Goal: Task Accomplishment & Management: Use online tool/utility

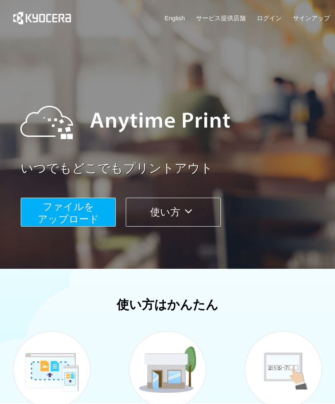
click at [84, 208] on span "ファイルを ​​アップロード" at bounding box center [69, 213] width 62 height 24
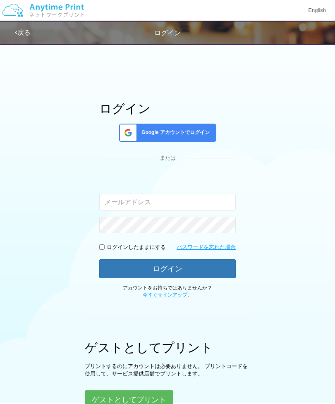
scroll to position [61, 0]
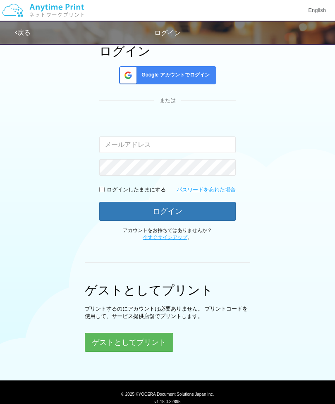
click at [154, 347] on button "ゲストとしてプリント" at bounding box center [129, 342] width 88 height 19
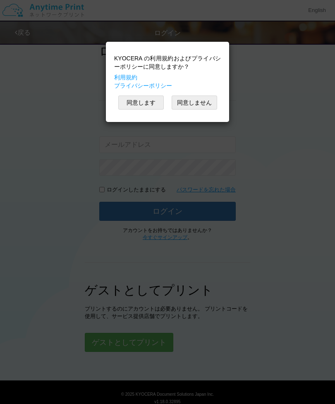
click at [152, 103] on button "同意します" at bounding box center [140, 102] width 45 height 14
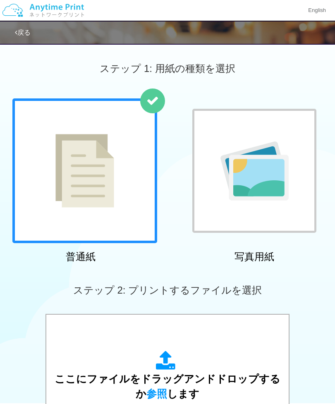
click at [261, 175] on img at bounding box center [254, 170] width 68 height 59
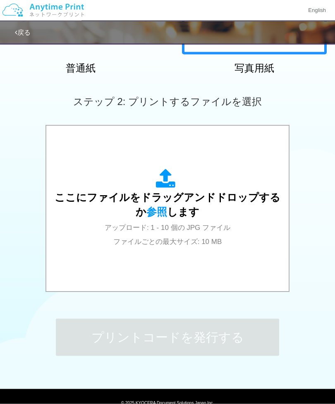
scroll to position [189, 0]
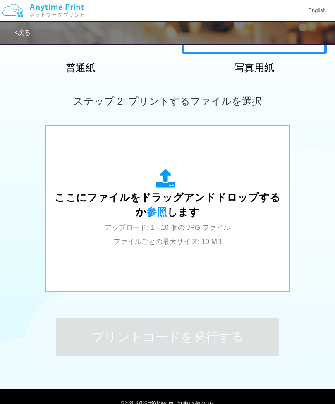
click at [156, 214] on span "参照" at bounding box center [156, 212] width 21 height 12
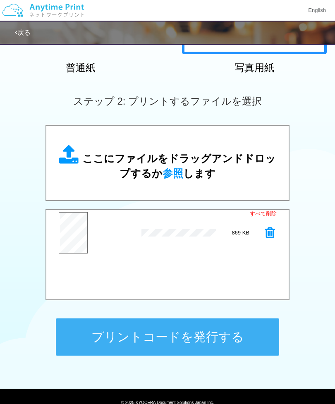
scroll to position [160, 0]
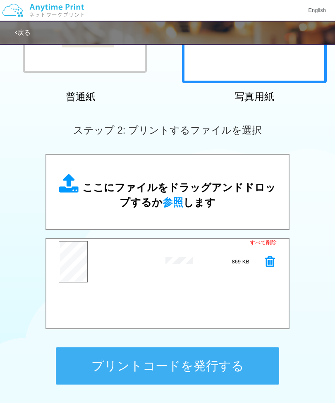
click at [269, 262] on icon at bounding box center [270, 261] width 10 height 12
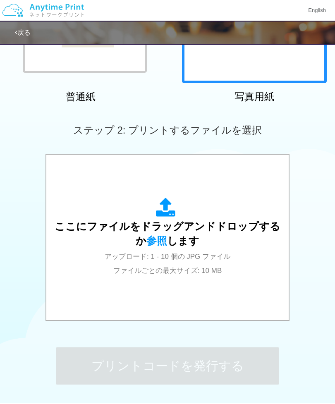
click at [160, 245] on span "参照" at bounding box center [156, 241] width 21 height 12
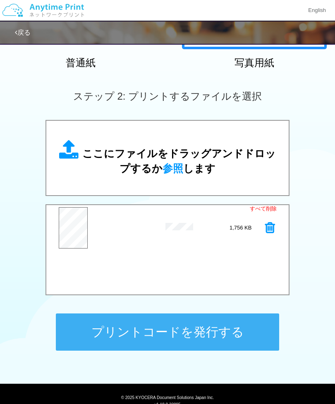
scroll to position [198, 0]
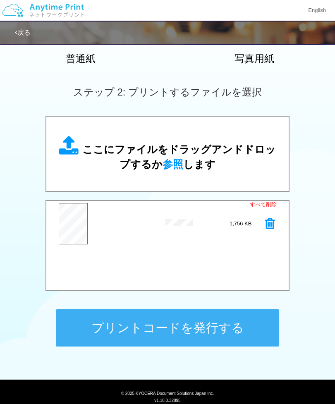
click at [196, 332] on button "プリントコードを発行する" at bounding box center [167, 327] width 223 height 37
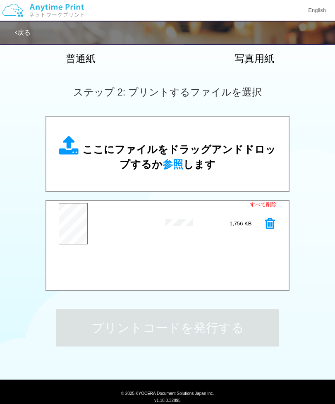
scroll to position [0, 0]
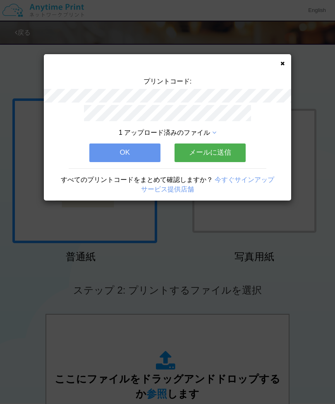
click at [221, 148] on button "メールに送信" at bounding box center [209, 152] width 71 height 18
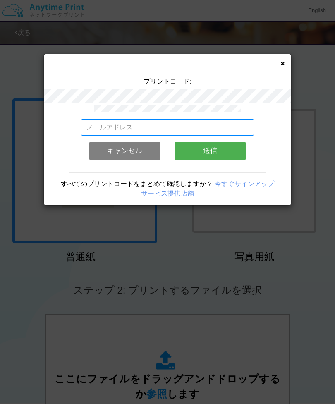
click at [243, 122] on input "email" at bounding box center [167, 127] width 173 height 17
type input "[EMAIL_ADDRESS][DOMAIN_NAME]"
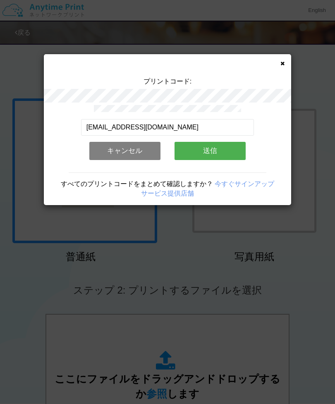
click at [221, 149] on button "送信" at bounding box center [209, 151] width 71 height 18
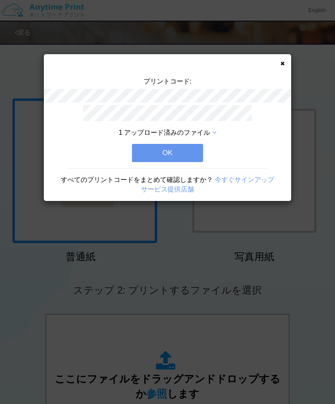
click at [184, 151] on button "OK" at bounding box center [167, 153] width 71 height 18
